Goal: Information Seeking & Learning: Compare options

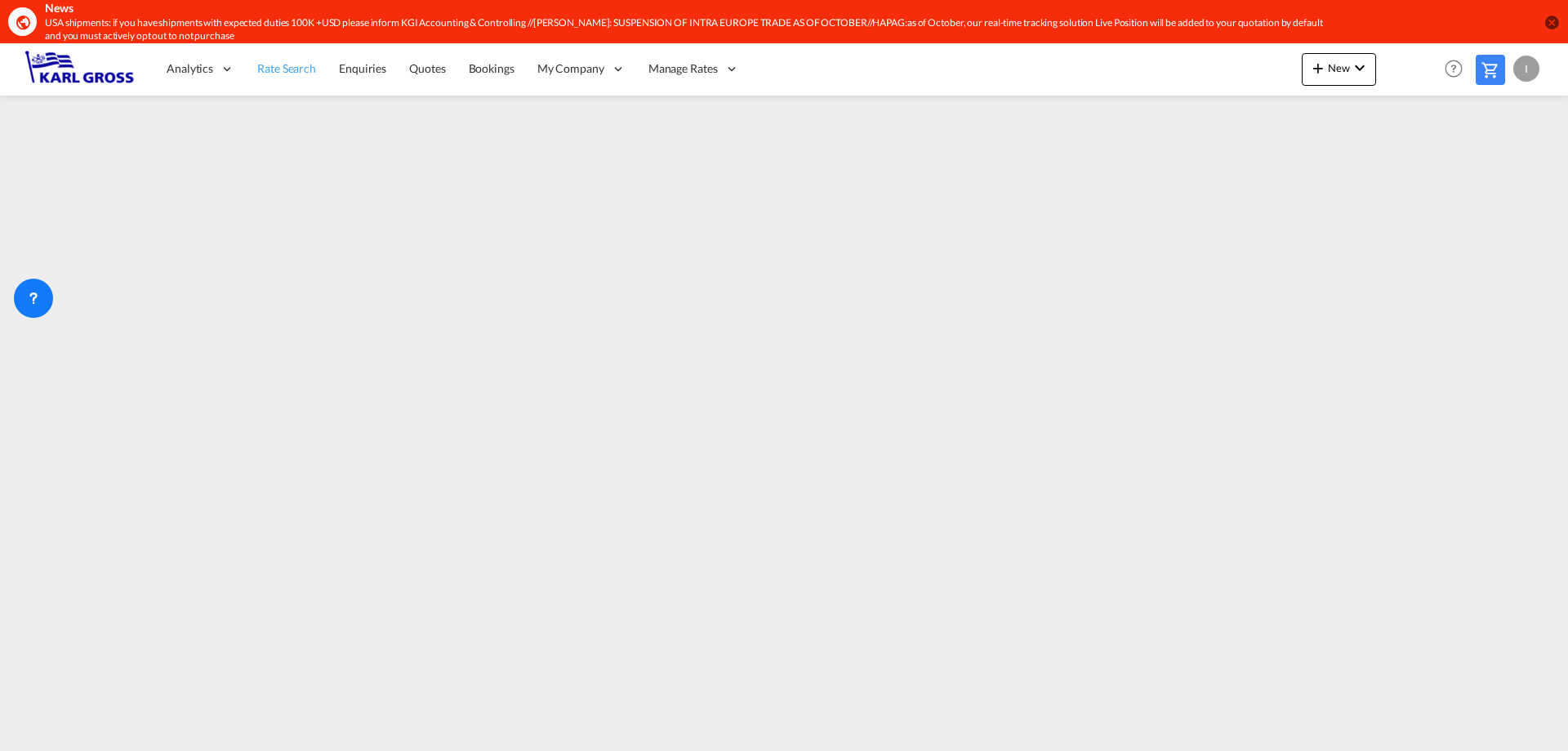
click at [272, 64] on span "Rate Search" at bounding box center [286, 67] width 58 height 13
